Goal: Task Accomplishment & Management: Use online tool/utility

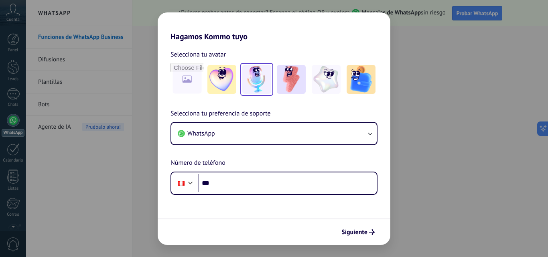
click at [259, 79] on img at bounding box center [256, 79] width 29 height 29
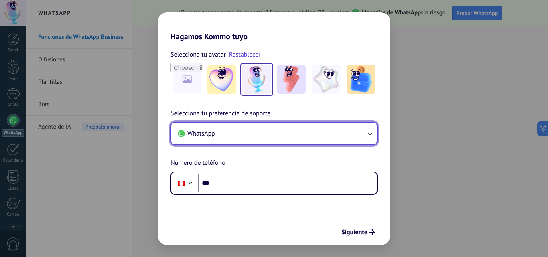
click at [223, 134] on button "WhatsApp" at bounding box center [273, 134] width 205 height 22
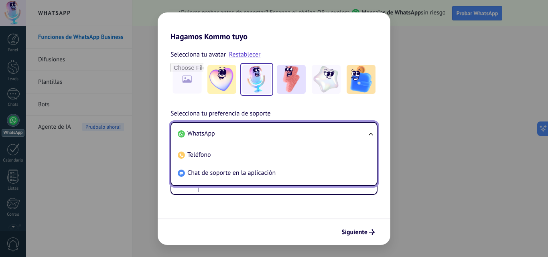
click at [208, 128] on li "WhatsApp" at bounding box center [272, 134] width 196 height 18
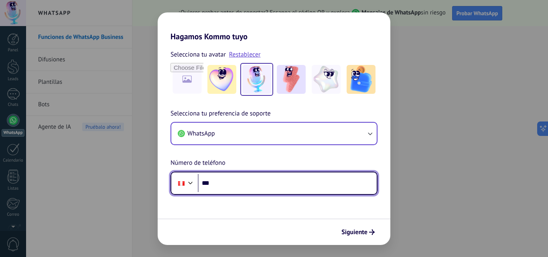
click at [227, 184] on input "***" at bounding box center [287, 183] width 179 height 18
type input "**********"
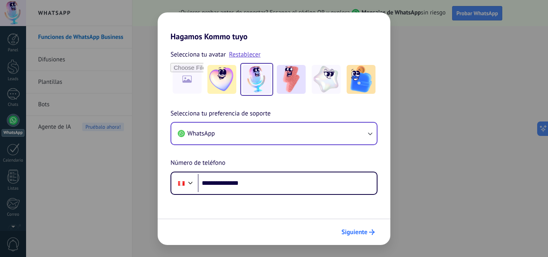
click at [374, 229] on button "Siguiente" at bounding box center [358, 232] width 40 height 14
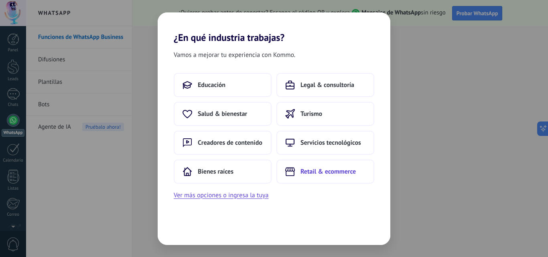
click at [326, 173] on span "Retail & ecommerce" at bounding box center [327, 172] width 55 height 8
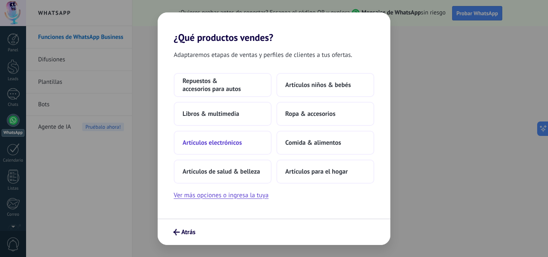
click at [227, 139] on span "Artículos electrónicos" at bounding box center [211, 143] width 59 height 8
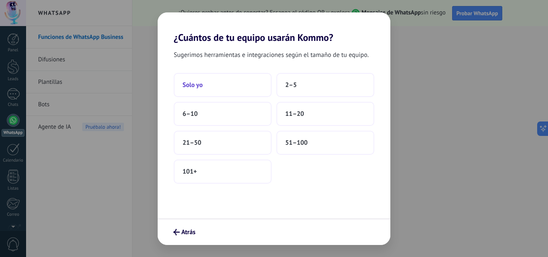
click at [210, 85] on button "Solo yo" at bounding box center [223, 85] width 98 height 24
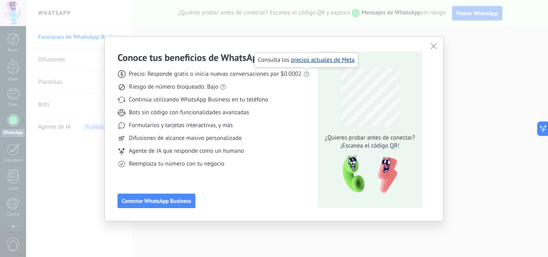
click at [314, 58] on link "precios actuales de Meta" at bounding box center [323, 60] width 64 height 8
click at [167, 198] on span "Conectar WhatsApp Business" at bounding box center [156, 201] width 69 height 6
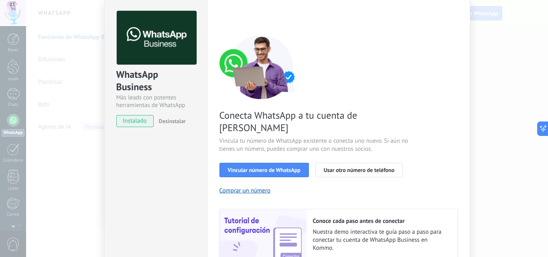
scroll to position [99, 0]
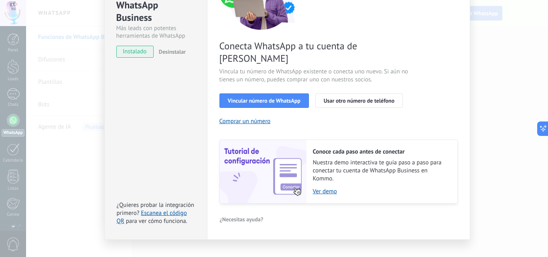
click at [165, 49] on span "Desinstalar" at bounding box center [172, 51] width 27 height 7
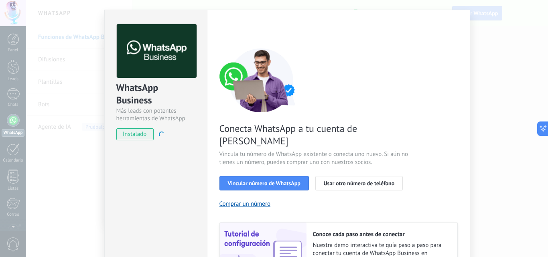
scroll to position [0, 0]
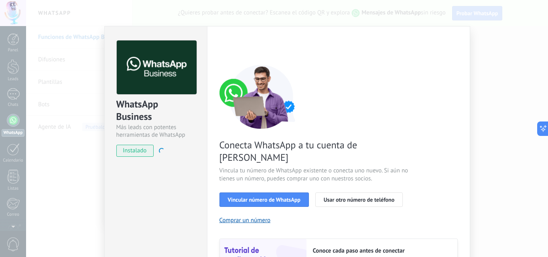
click at [498, 78] on div "WhatsApp Business Más leads con potentes herramientas de WhatsApp instalado Des…" at bounding box center [287, 128] width 522 height 257
